Goal: Transaction & Acquisition: Subscribe to service/newsletter

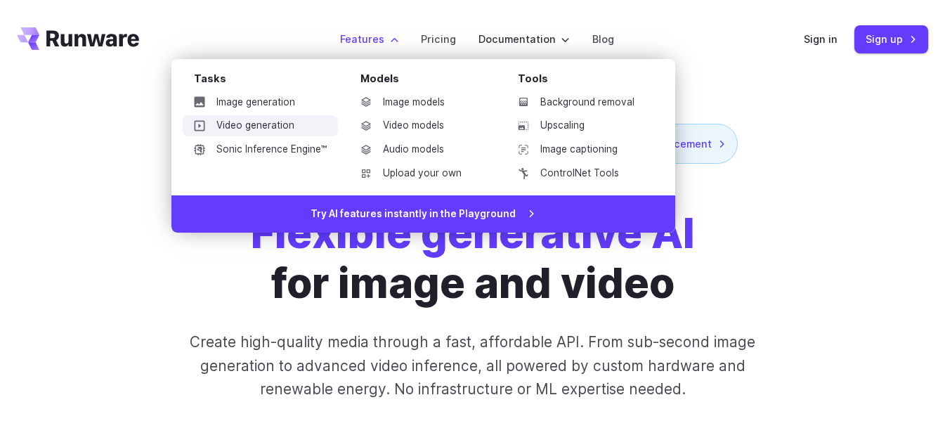
click at [281, 121] on link "Video generation" at bounding box center [260, 125] width 155 height 21
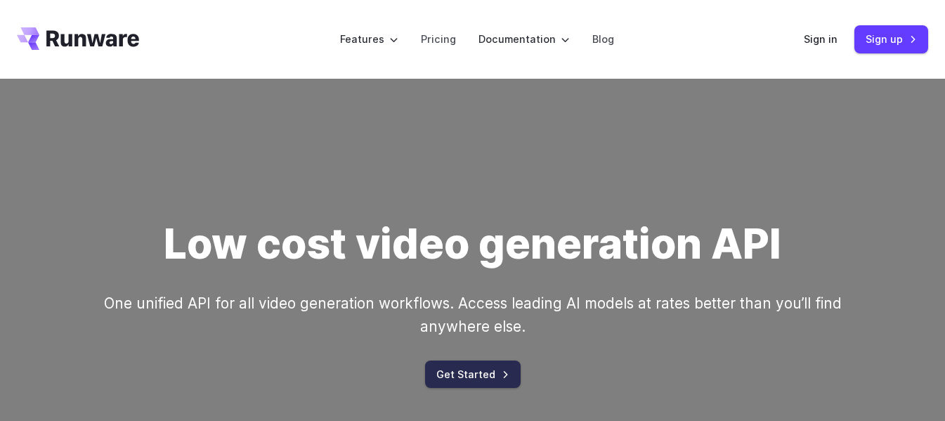
click at [457, 373] on link "Get Started" at bounding box center [473, 374] width 96 height 27
